Goal: Download file/media

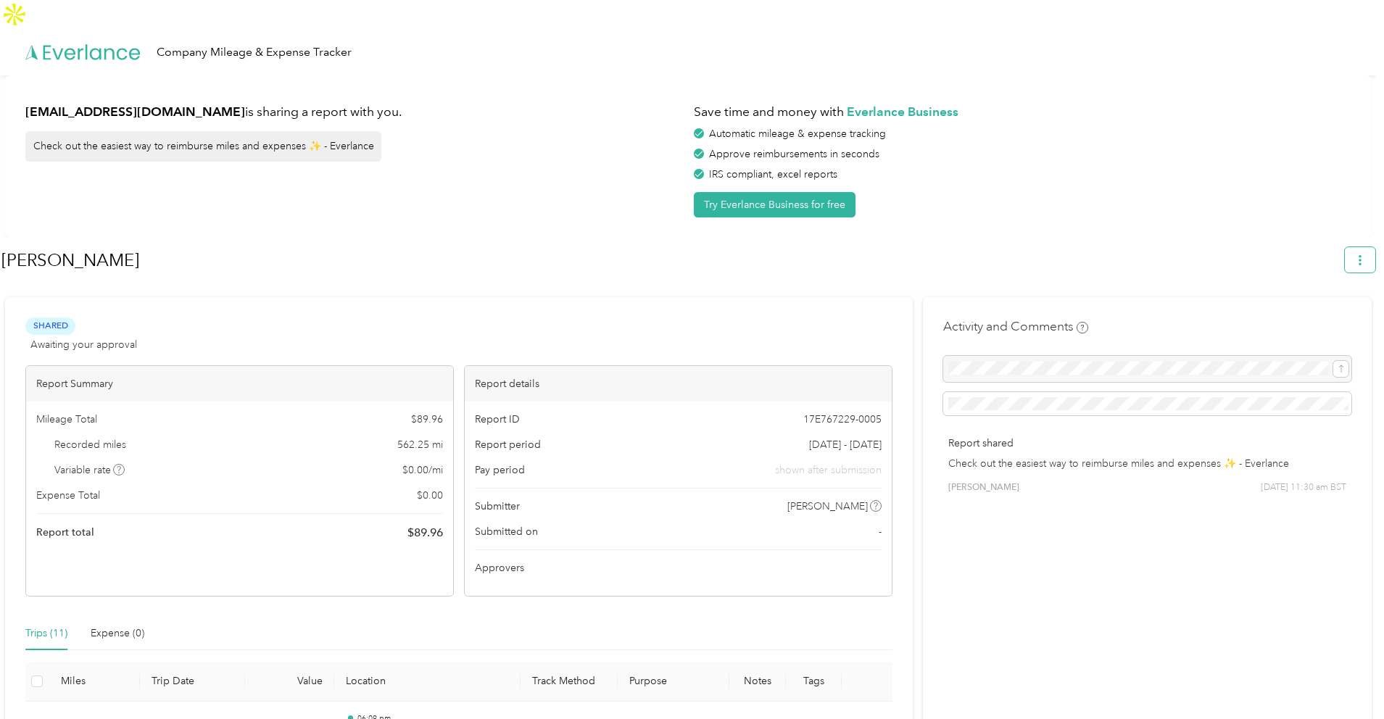
click at [1352, 247] on button "button" at bounding box center [1359, 259] width 30 height 25
click at [1321, 287] on li "Download" at bounding box center [1326, 299] width 100 height 25
click at [1318, 292] on span "Download" at bounding box center [1326, 299] width 48 height 15
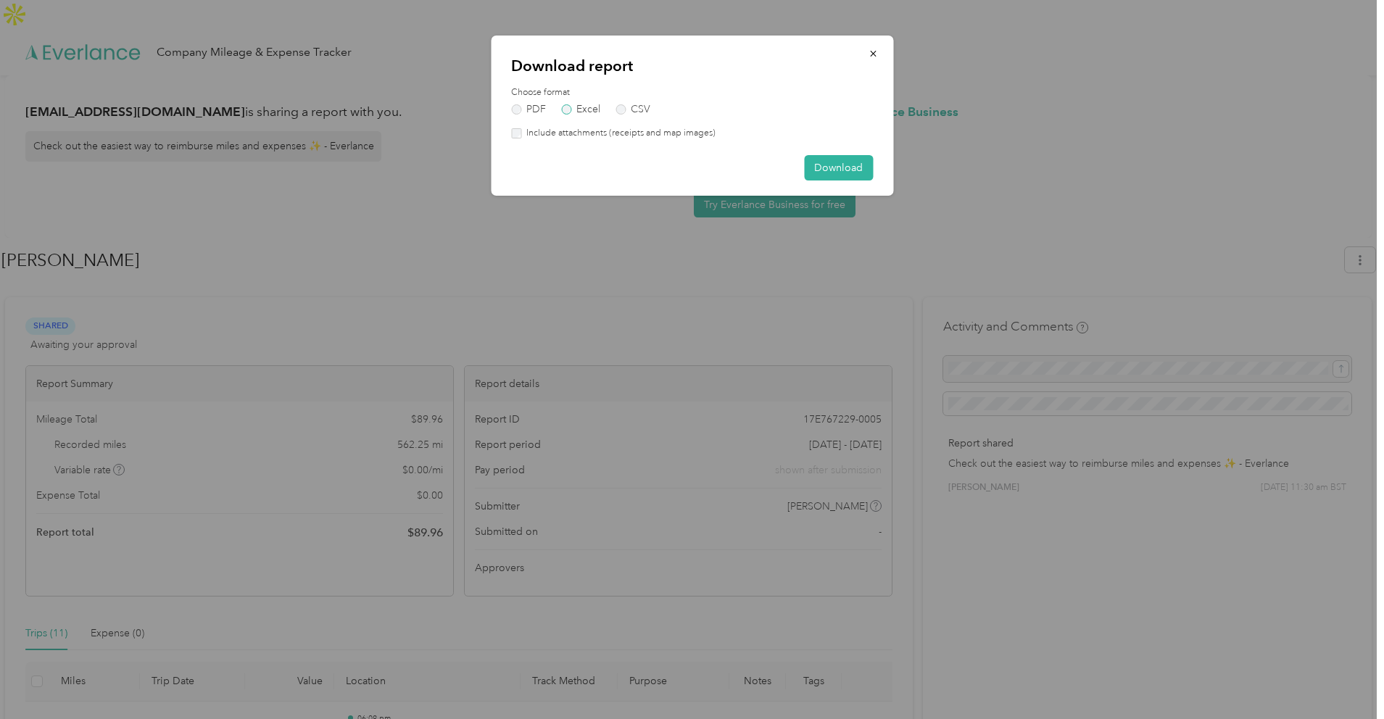
click at [587, 112] on label "Excel" at bounding box center [580, 109] width 39 height 10
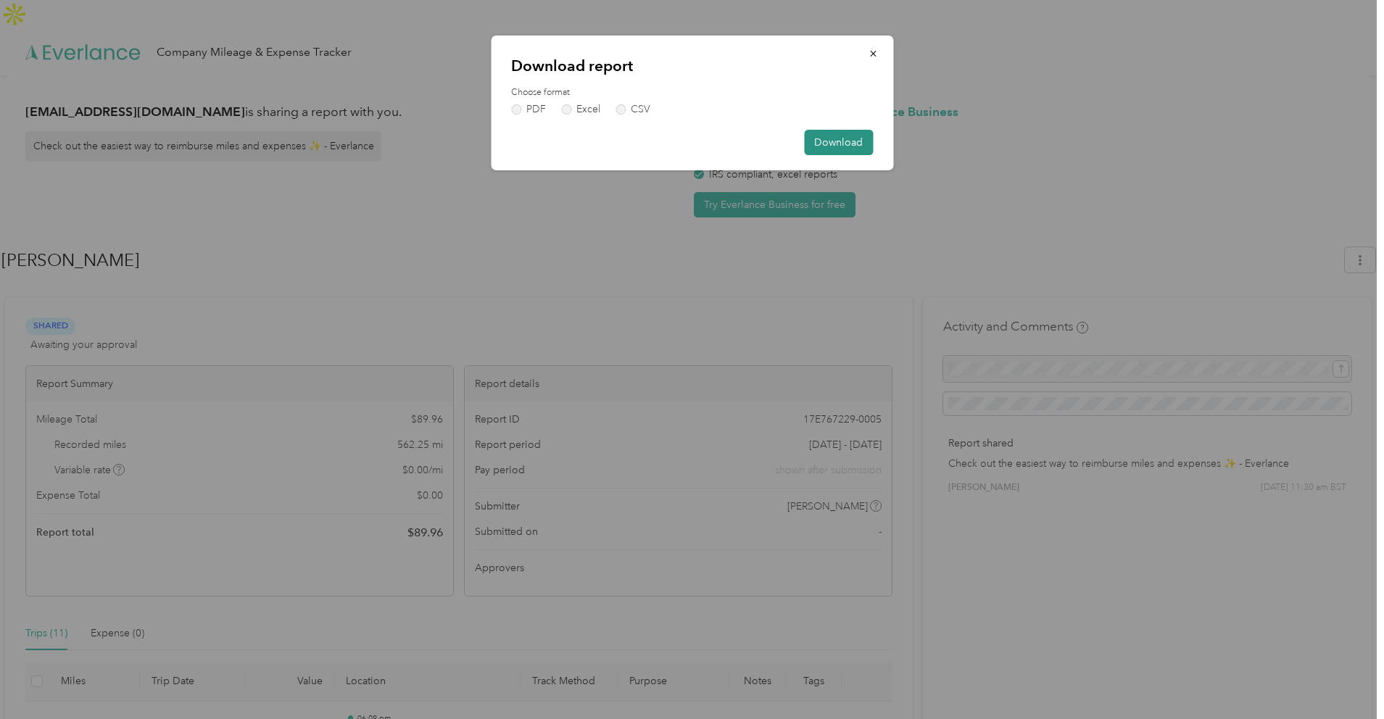
click at [838, 145] on button "Download" at bounding box center [838, 142] width 69 height 25
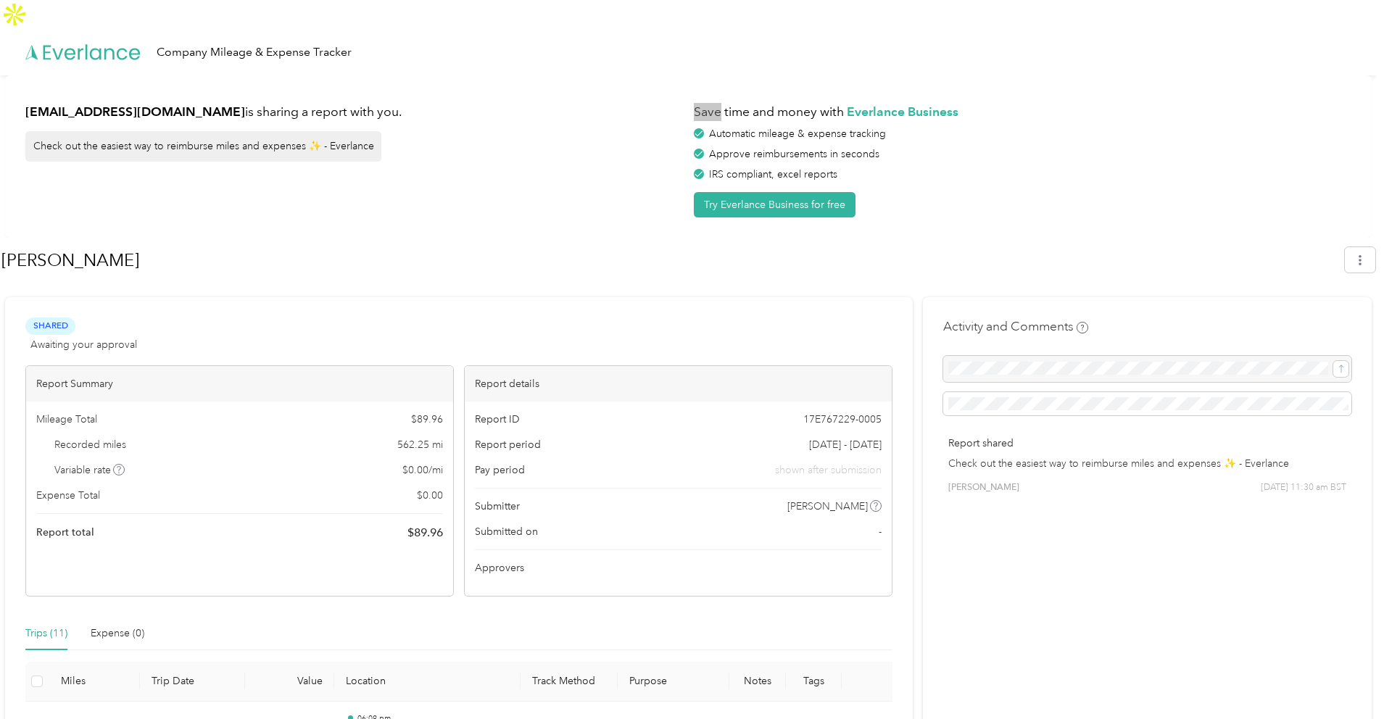
click at [1153, 75] on div "[EMAIL_ADDRESS][DOMAIN_NAME] is sharing a report with you. Check out the easies…" at bounding box center [688, 156] width 1366 height 162
